Goal: Find specific page/section: Find specific page/section

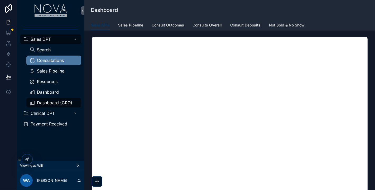
click at [46, 63] on div "Consultations" at bounding box center [54, 60] width 49 height 8
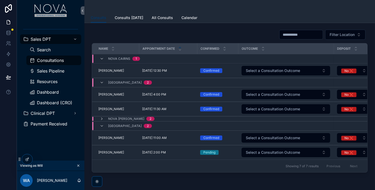
click at [51, 59] on span "Consultations" at bounding box center [50, 60] width 27 height 4
